Goal: Task Accomplishment & Management: Manage account settings

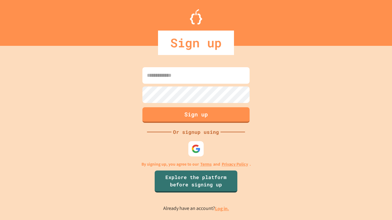
click at [222, 209] on link "Log in." at bounding box center [222, 209] width 14 height 6
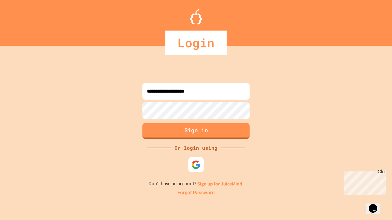
type input "**********"
